Goal: Information Seeking & Learning: Learn about a topic

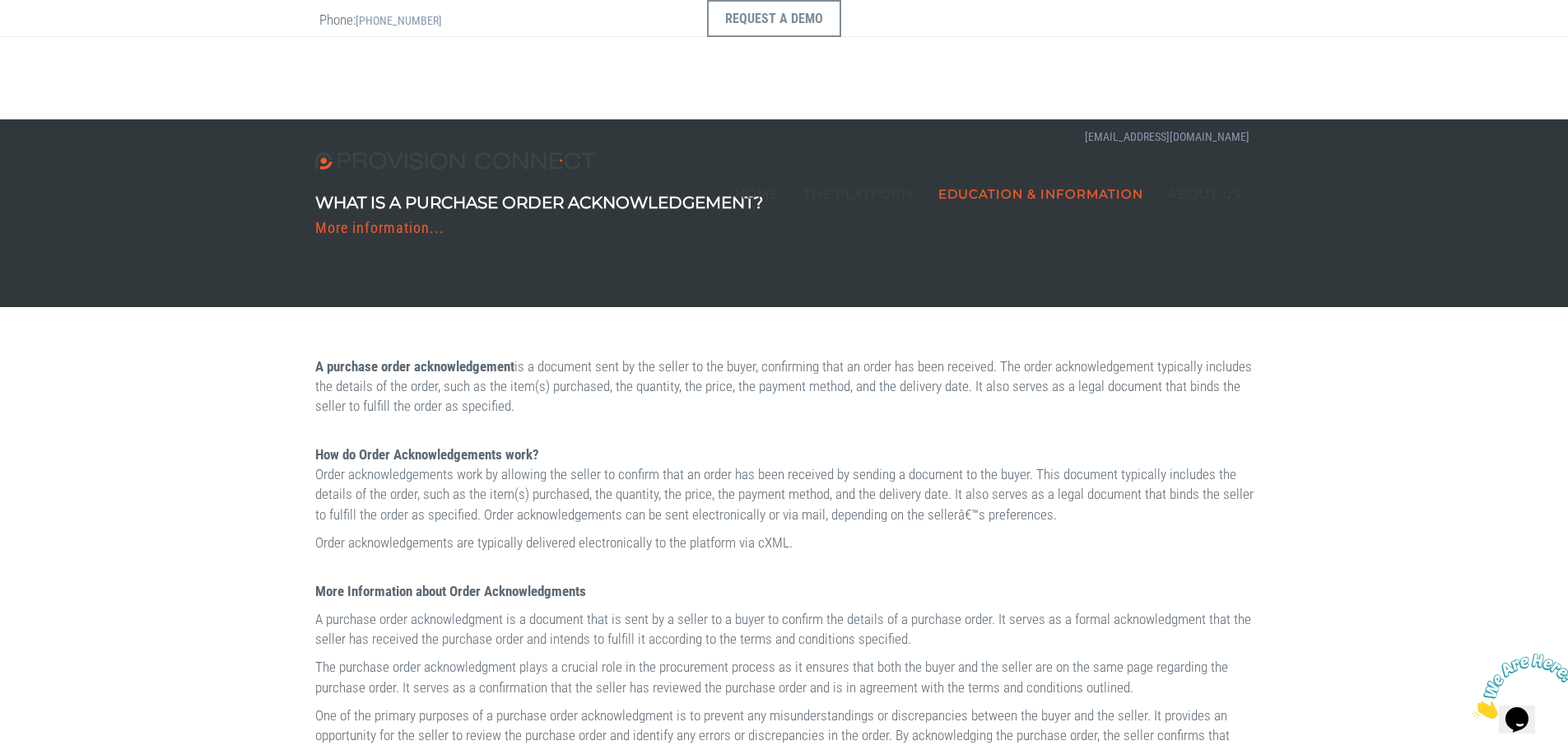
drag, startPoint x: 562, startPoint y: 367, endPoint x: 961, endPoint y: 397, distance: 400.1
click at [961, 397] on p "A purchase order acknowledgement is a document sent by the seller to the buyer,…" at bounding box center [784, 386] width 938 height 60
click at [951, 417] on div "A purchase order acknowledgement is a document sent by the seller to the buyer,…" at bounding box center [784, 763] width 963 height 815
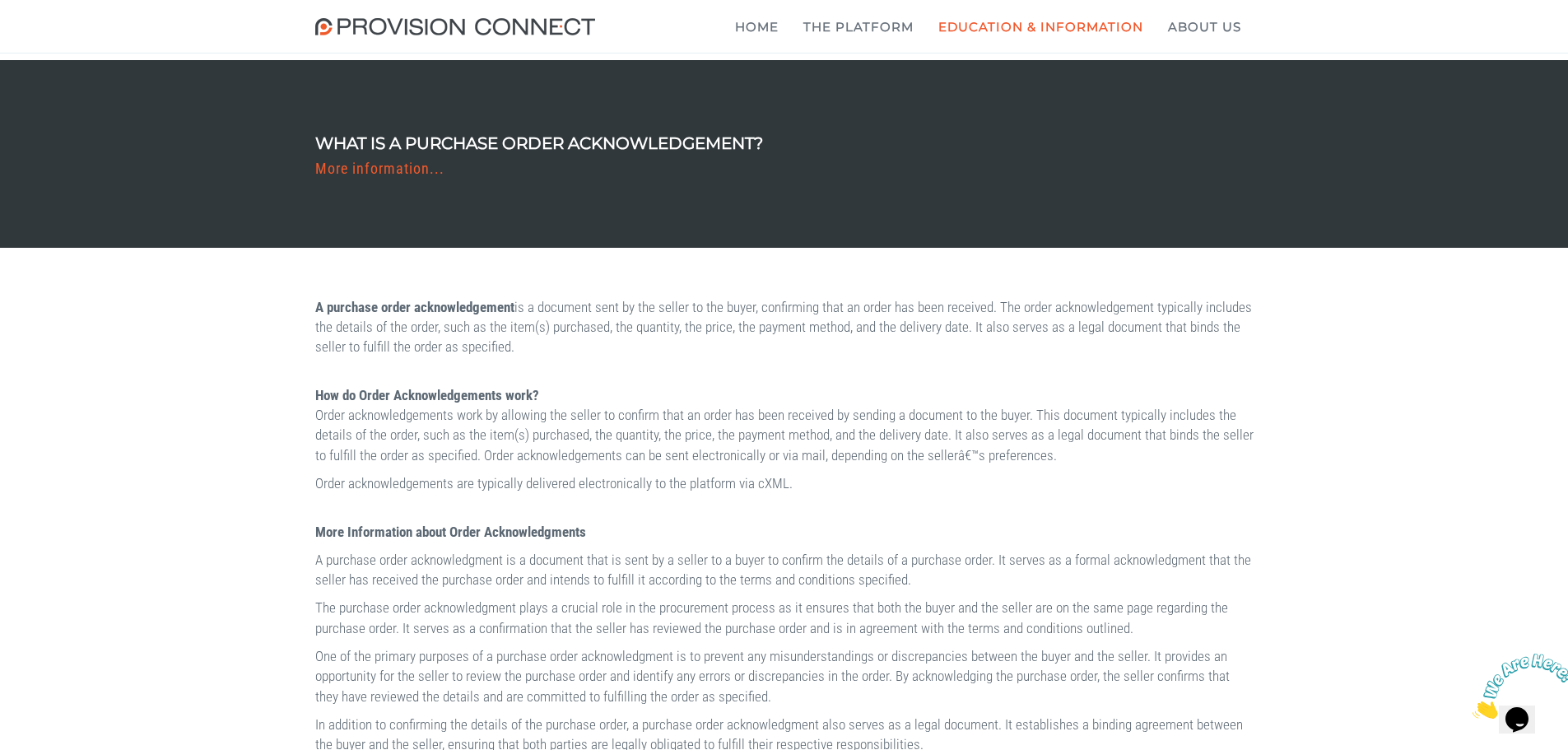
scroll to position [165, 0]
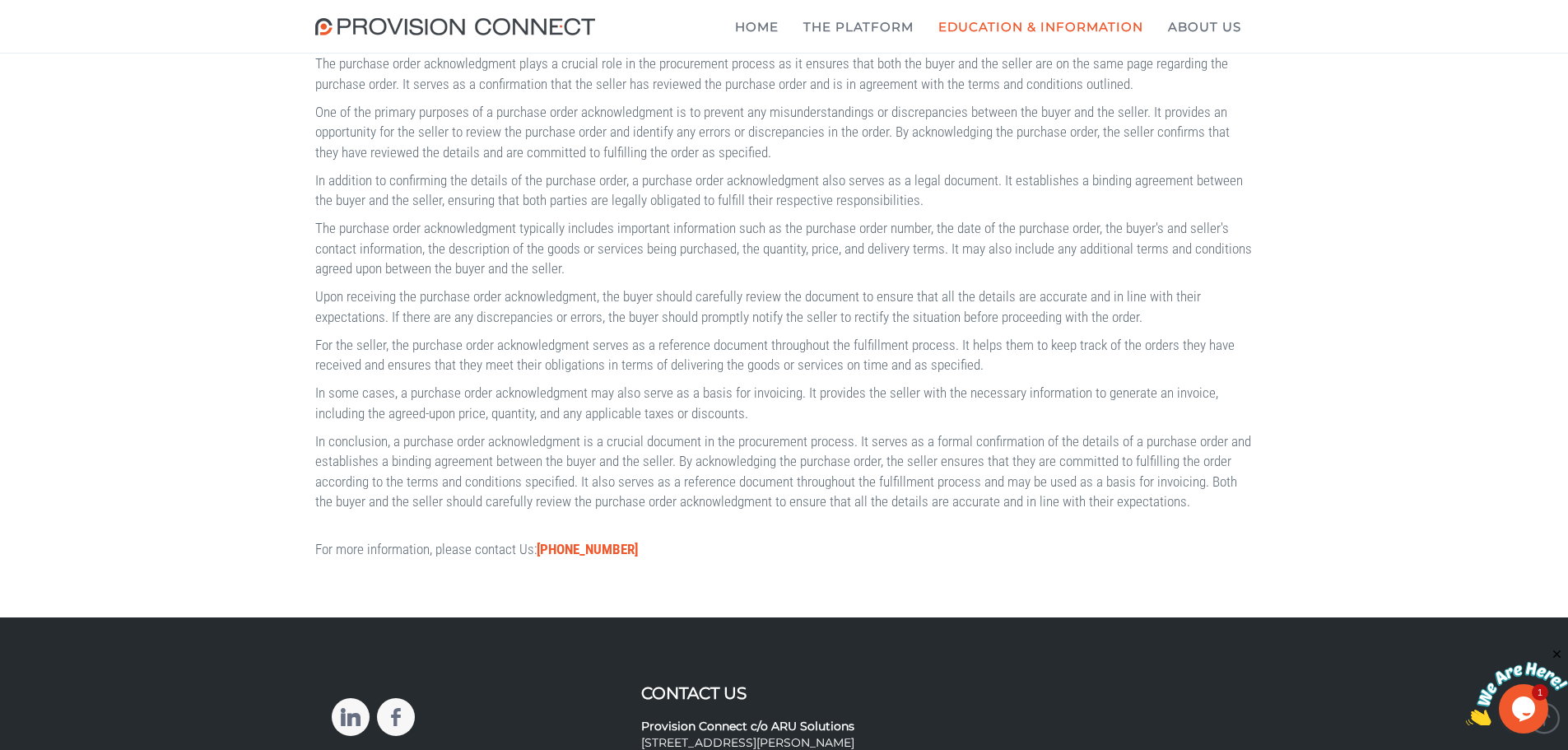
scroll to position [619, 0]
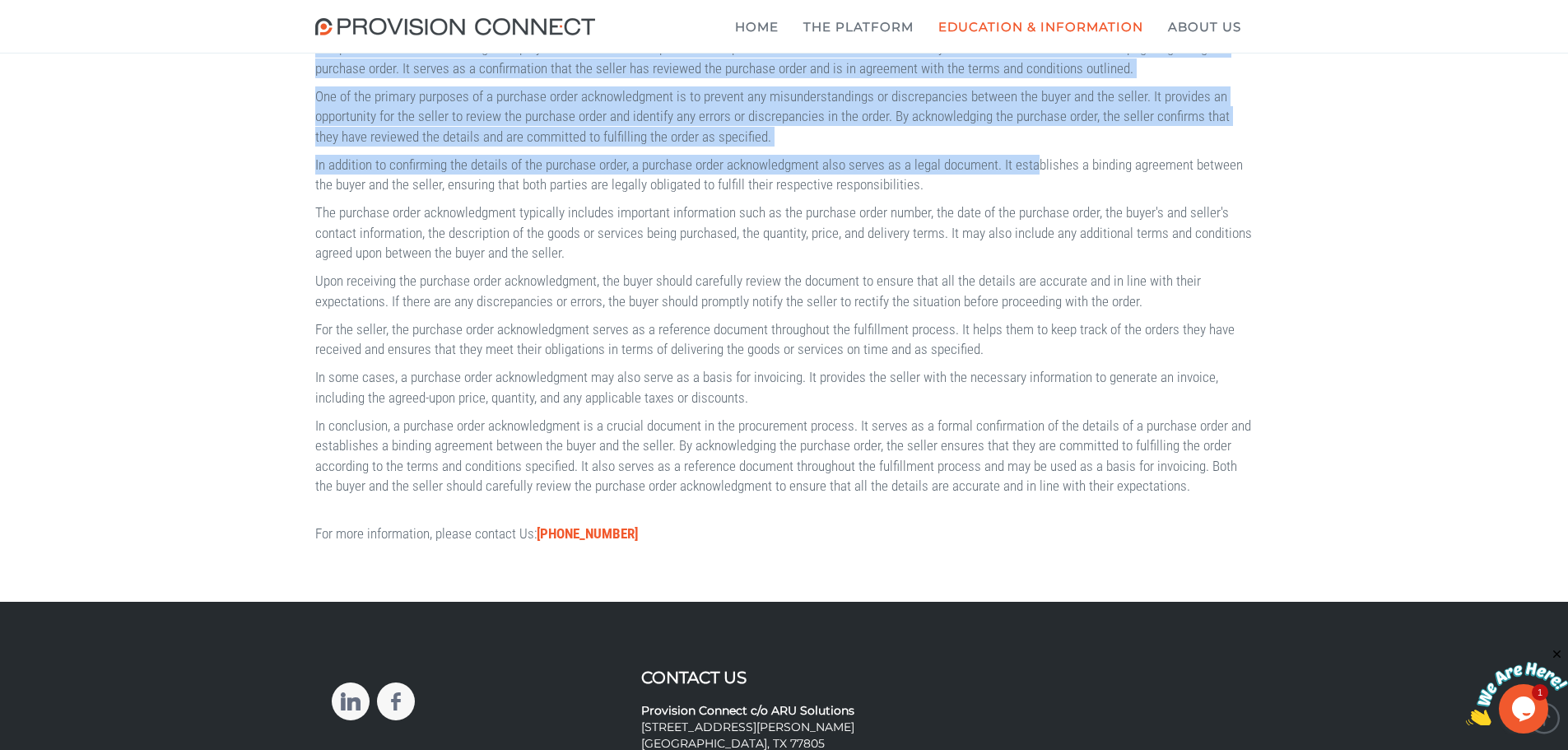
drag, startPoint x: 1138, startPoint y: 191, endPoint x: 204, endPoint y: 54, distance: 944.0
click at [204, 54] on div "A purchase order acknowledgement is a document sent by the seller to the buyer,…" at bounding box center [784, 145] width 1568 height 914
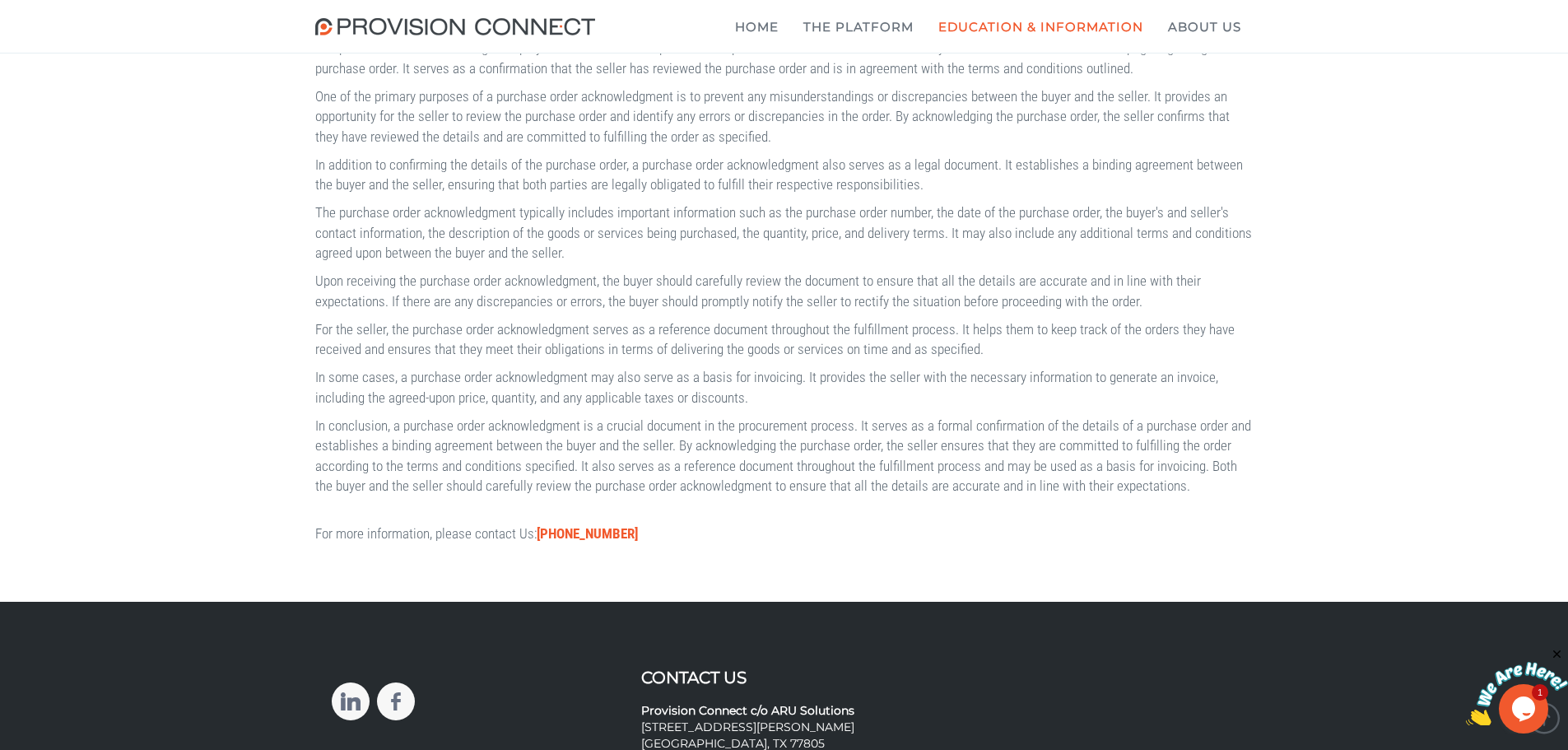
click at [442, 360] on p "For the seller, the purchase order acknowledgment serves as a reference documen…" at bounding box center [784, 340] width 938 height 41
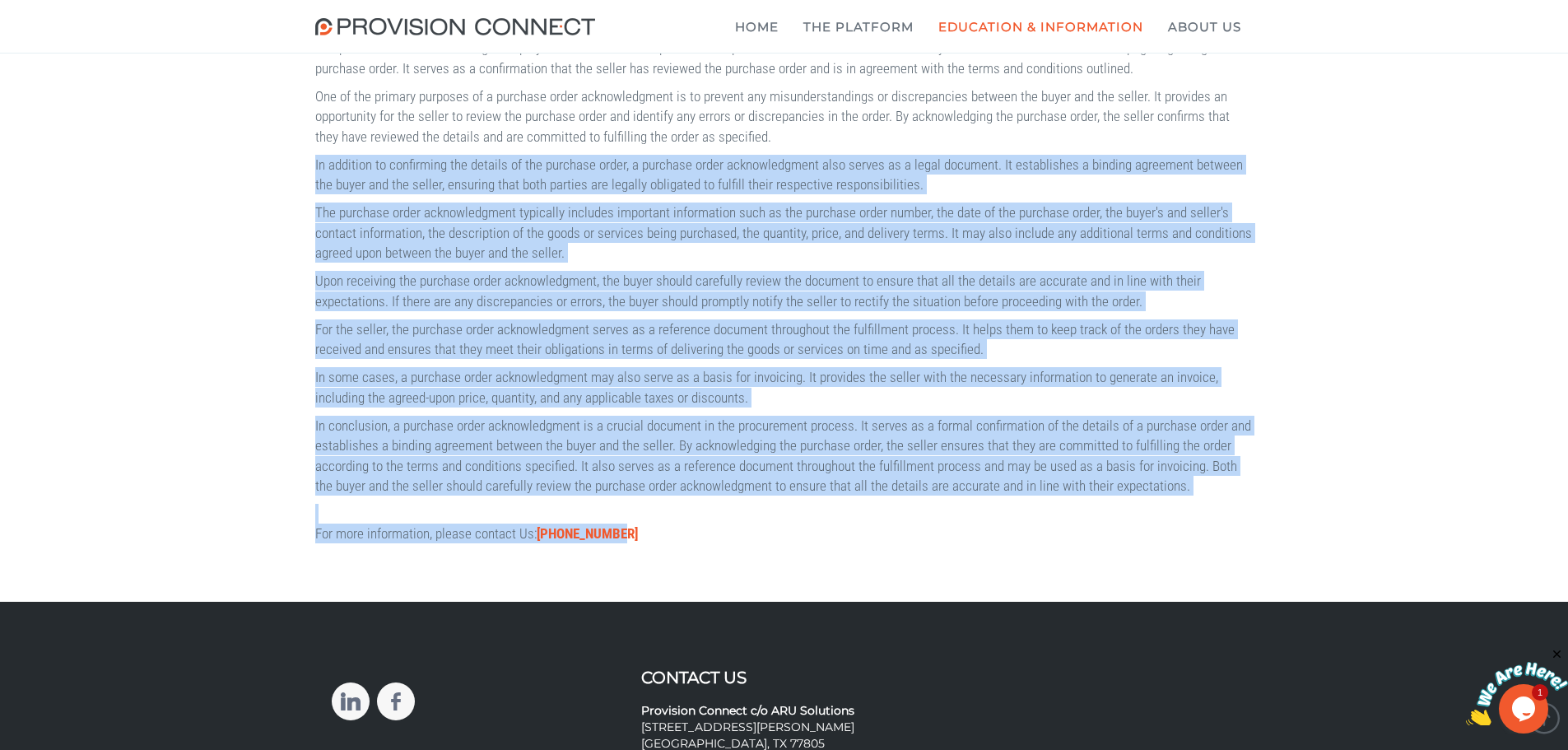
drag, startPoint x: 695, startPoint y: 623, endPoint x: 292, endPoint y: 210, distance: 577.0
click at [292, 210] on div "A purchase order acknowledgement is a document sent by the seller to the buyer,…" at bounding box center [784, 145] width 1568 height 914
click at [756, 311] on p "Upon receiving the purchase order acknowledgment, the buyer should carefully re…" at bounding box center [784, 291] width 938 height 41
click at [892, 407] on p "In some cases, a purchase order acknowledgment may also serve as a basis for in…" at bounding box center [784, 387] width 938 height 41
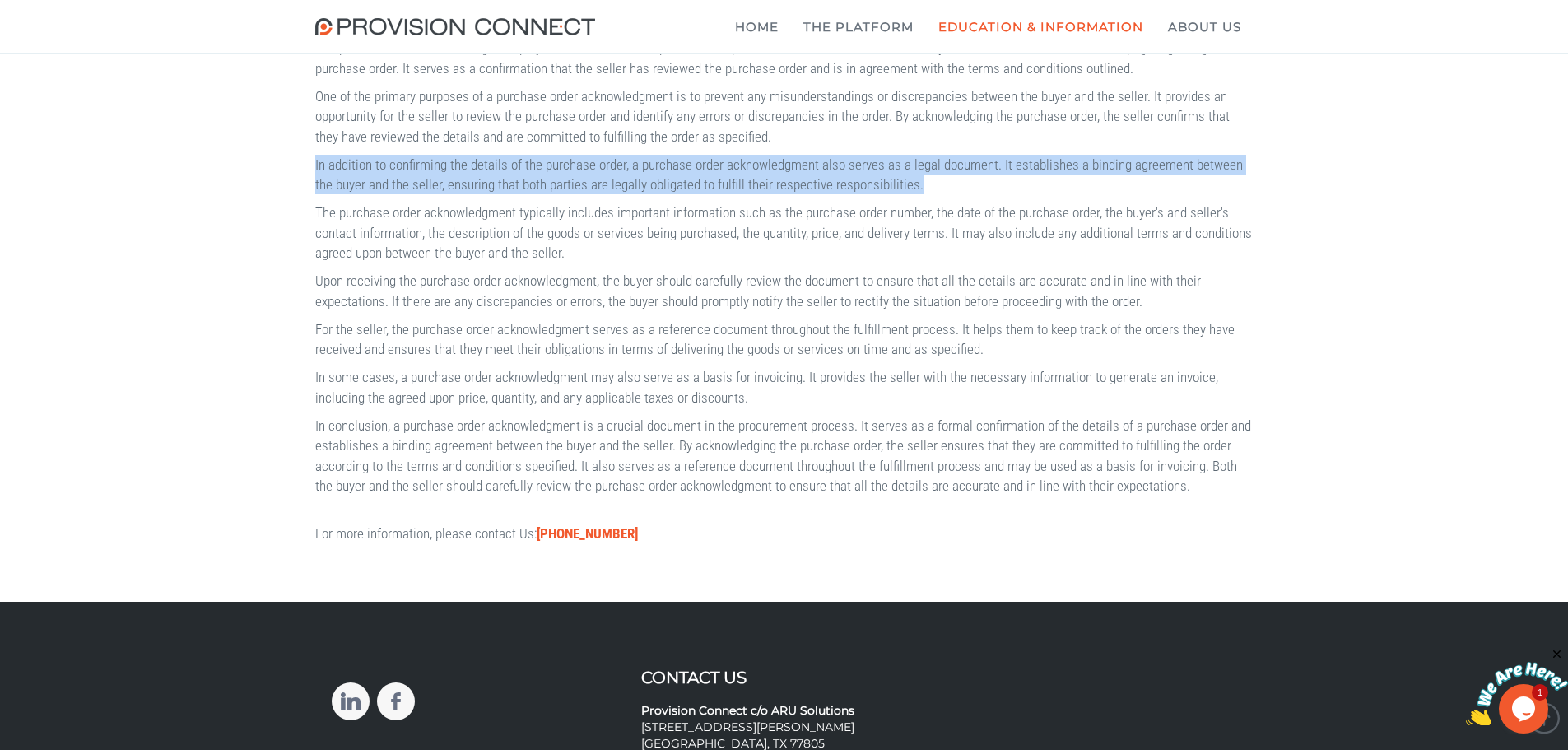
drag, startPoint x: 1134, startPoint y: 222, endPoint x: 314, endPoint y: 207, distance: 820.1
click at [314, 207] on div "A purchase order acknowledgement is a document sent by the seller to the buyer,…" at bounding box center [784, 145] width 963 height 815
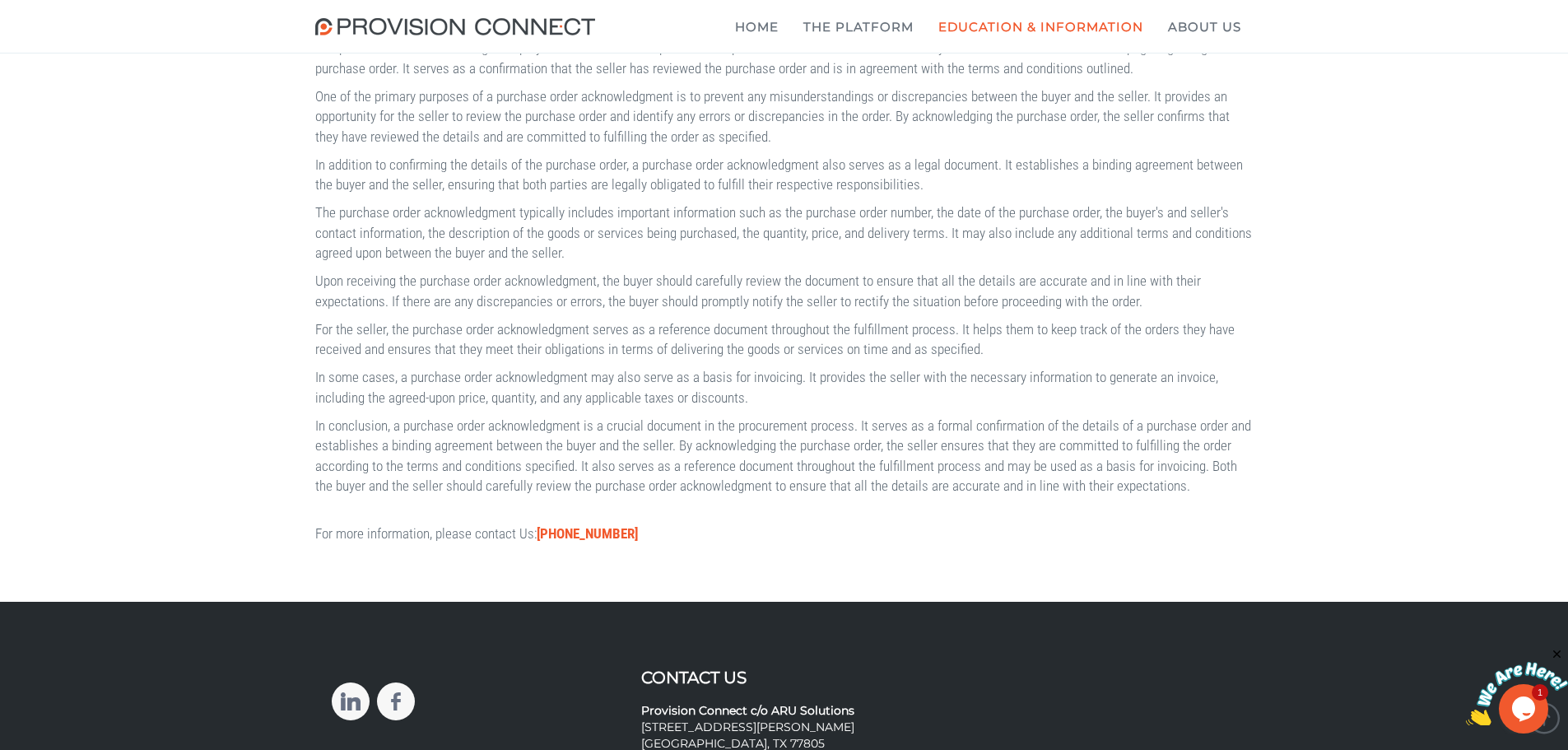
click at [851, 311] on p "Upon receiving the purchase order acknowledgment, the buyer should carefully re…" at bounding box center [784, 291] width 938 height 41
drag, startPoint x: 379, startPoint y: 389, endPoint x: 415, endPoint y: 383, distance: 36.5
click at [379, 360] on p "For the seller, the purchase order acknowledgment serves as a reference documen…" at bounding box center [784, 340] width 938 height 41
click at [1106, 262] on p "The purchase order acknowledgment typically includes important information such…" at bounding box center [784, 233] width 938 height 60
